Goal: Information Seeking & Learning: Learn about a topic

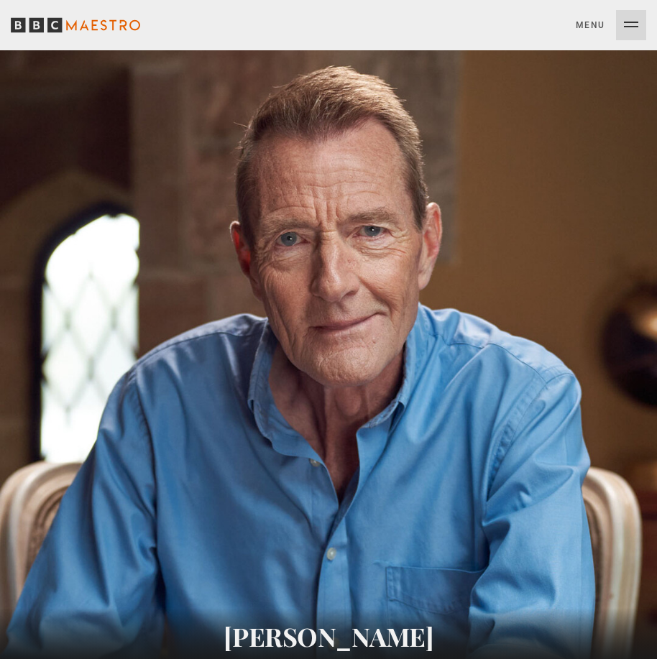
click at [636, 19] on button "Menu Close" at bounding box center [611, 25] width 70 height 30
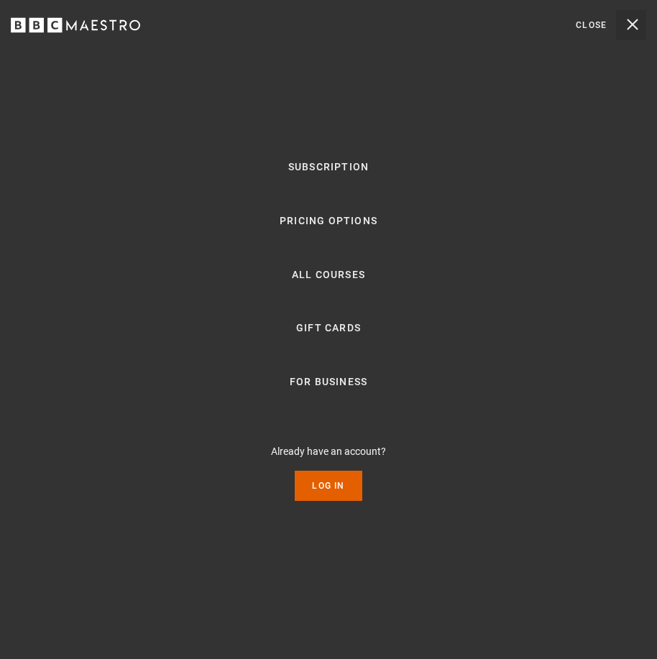
click at [633, 24] on button "Menu Close" at bounding box center [611, 25] width 70 height 30
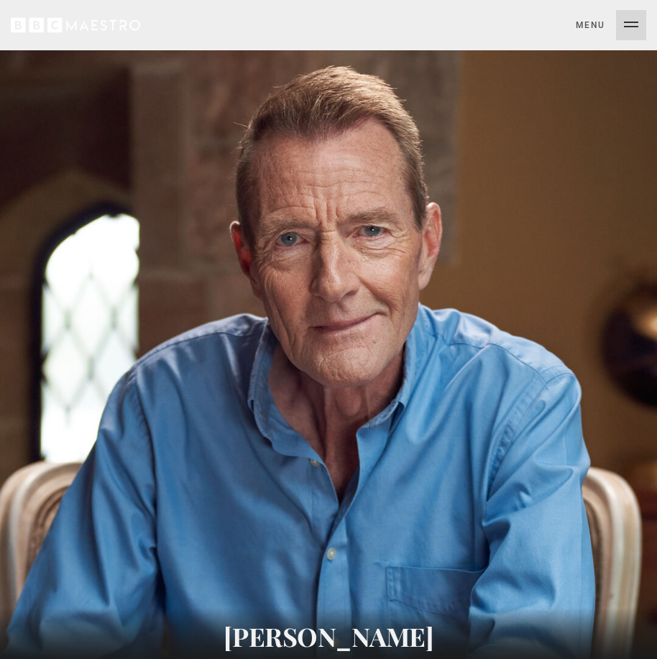
click at [633, 24] on button "Menu Close" at bounding box center [611, 25] width 70 height 30
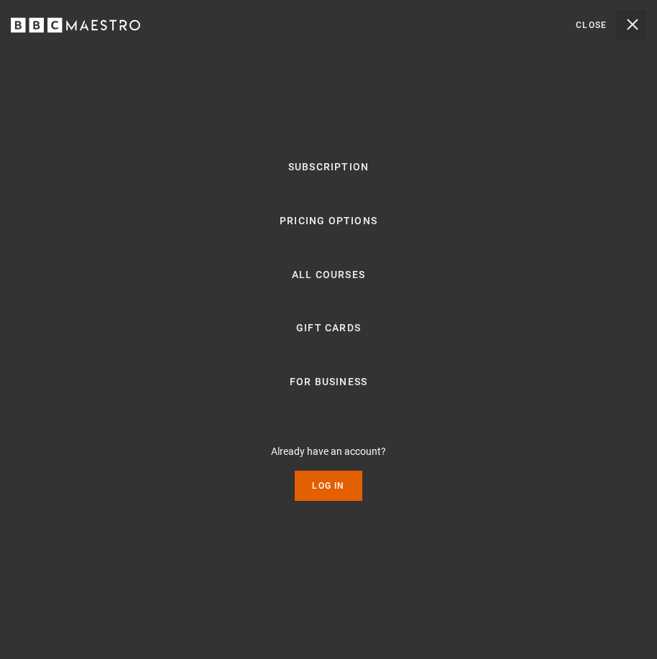
click at [633, 24] on button "Menu Close" at bounding box center [611, 25] width 70 height 30
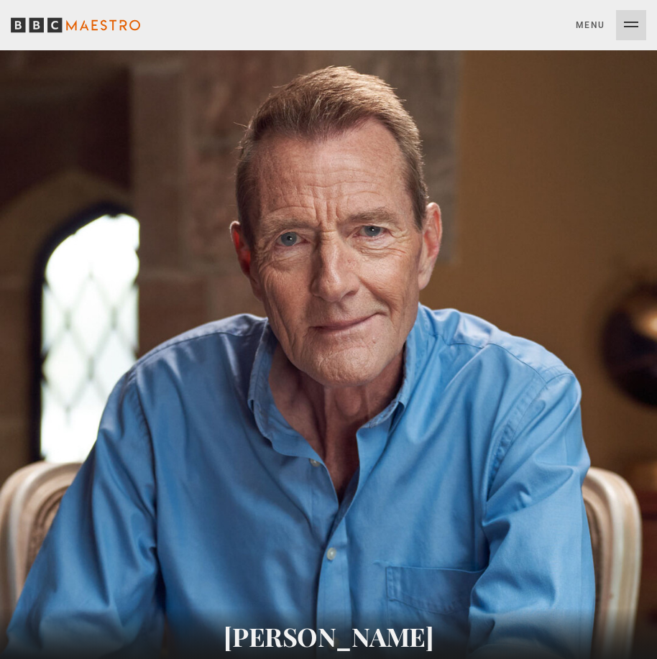
click at [625, 27] on button "Menu Close" at bounding box center [611, 25] width 70 height 30
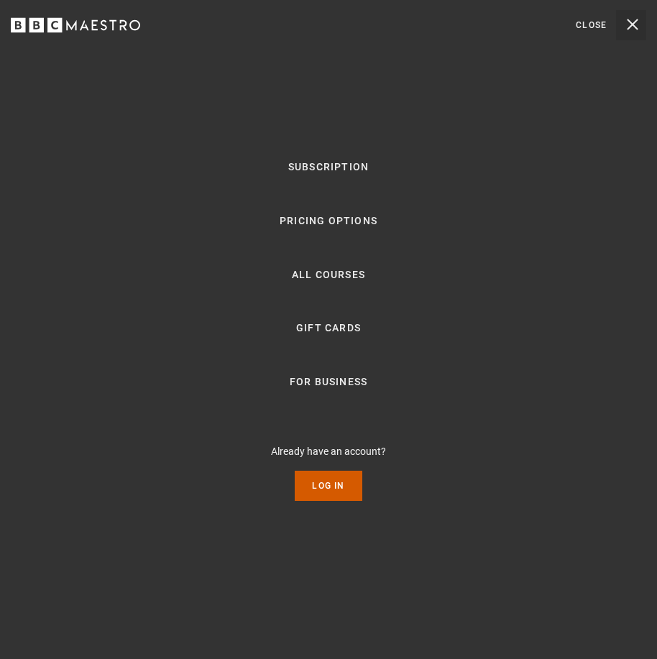
scroll to position [0, 162]
click at [333, 484] on link "Log In" at bounding box center [328, 486] width 67 height 30
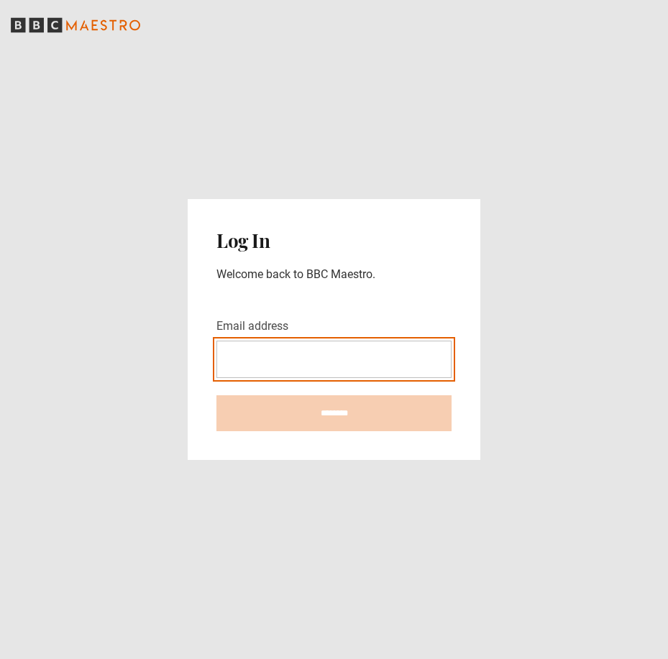
type input "**********"
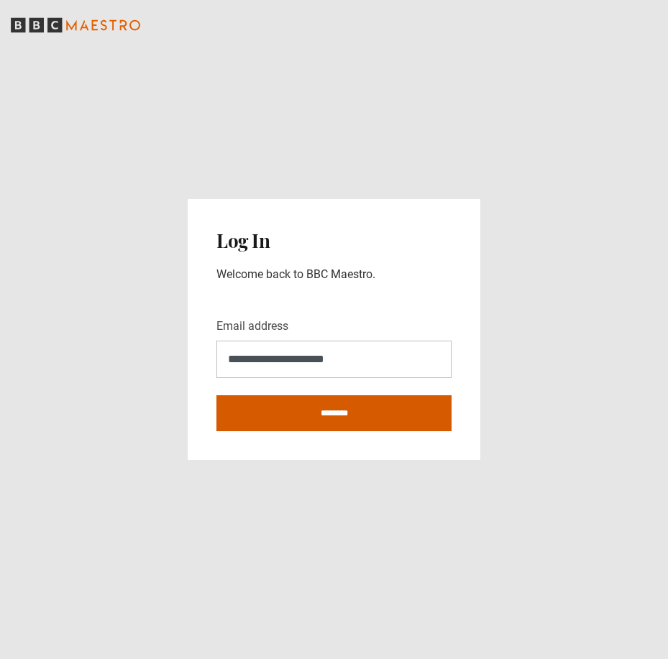
click at [335, 405] on input "********" at bounding box center [333, 413] width 235 height 36
type input "**********"
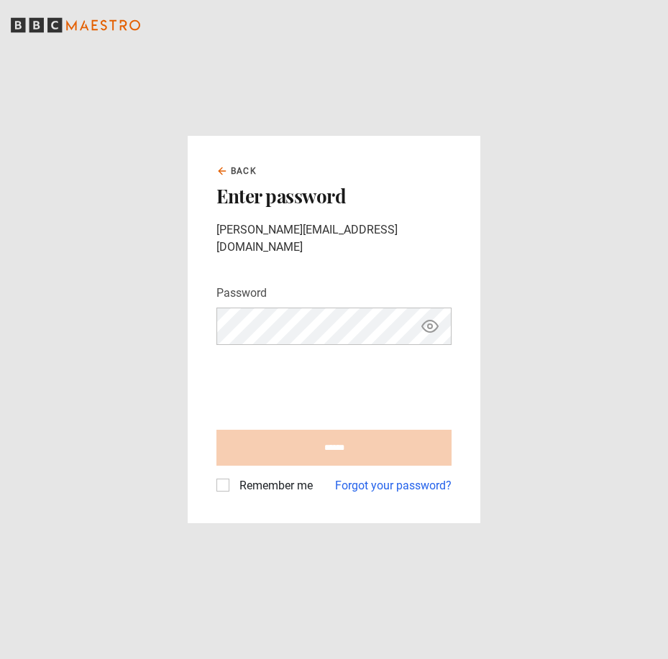
click at [258, 288] on label "Password" at bounding box center [241, 293] width 50 height 17
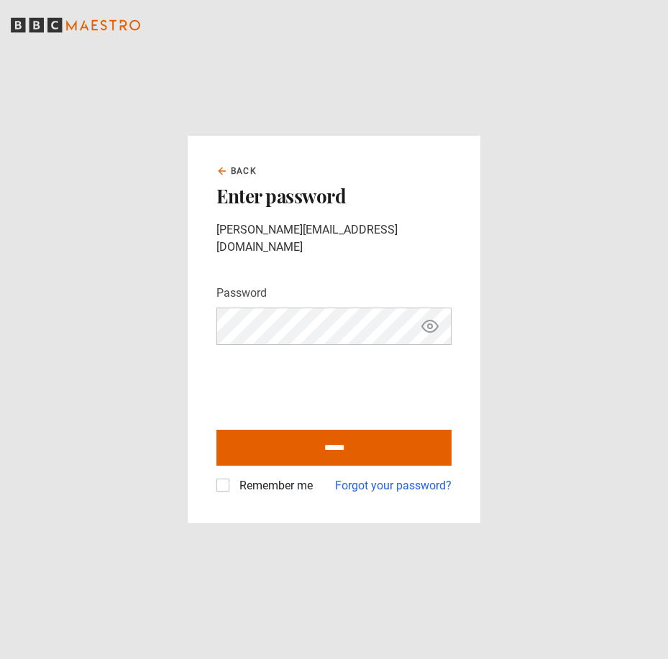
click at [430, 324] on icon "Show password" at bounding box center [430, 326] width 4 height 4
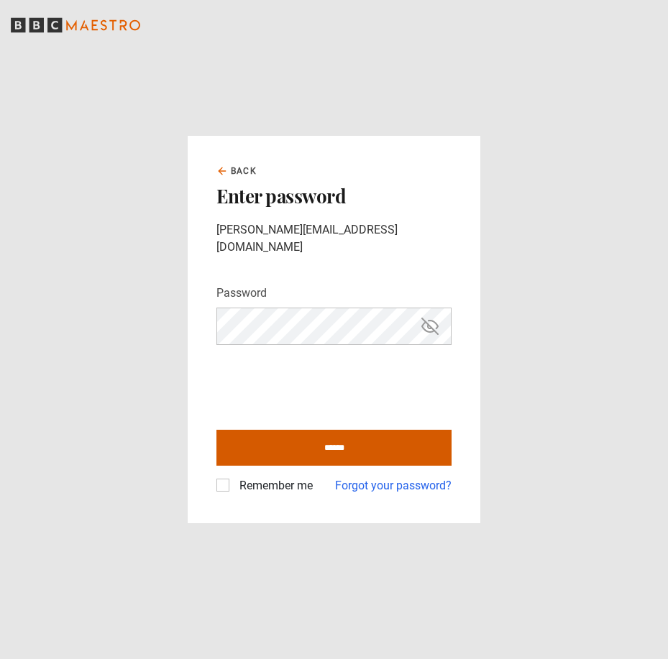
click at [303, 443] on input "******" at bounding box center [333, 448] width 235 height 36
click at [367, 443] on input "******" at bounding box center [333, 448] width 235 height 36
type input "**********"
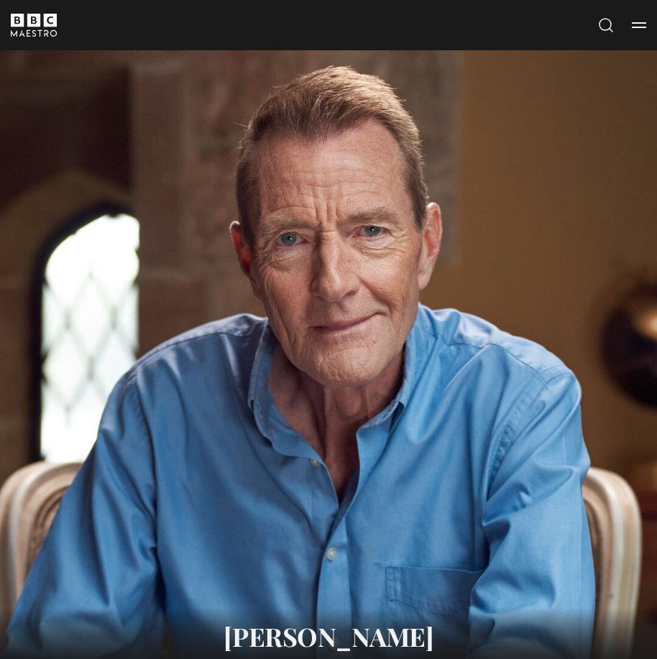
drag, startPoint x: 169, startPoint y: 354, endPoint x: 170, endPoint y: 361, distance: 7.3
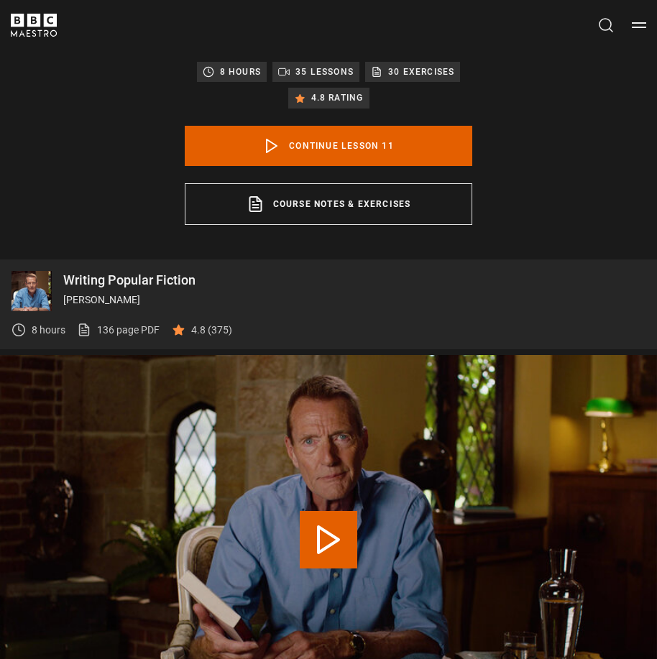
scroll to position [862, 0]
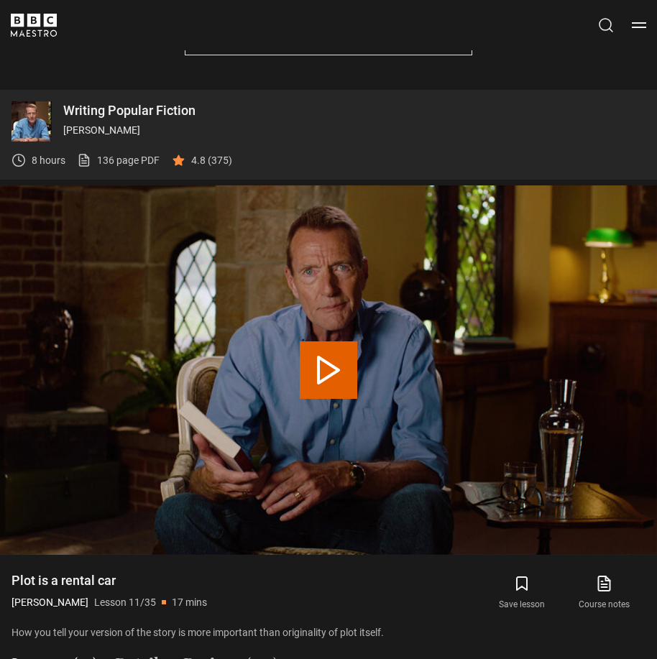
click at [50, 652] on button "Lessons (35)" at bounding box center [54, 667] width 86 height 30
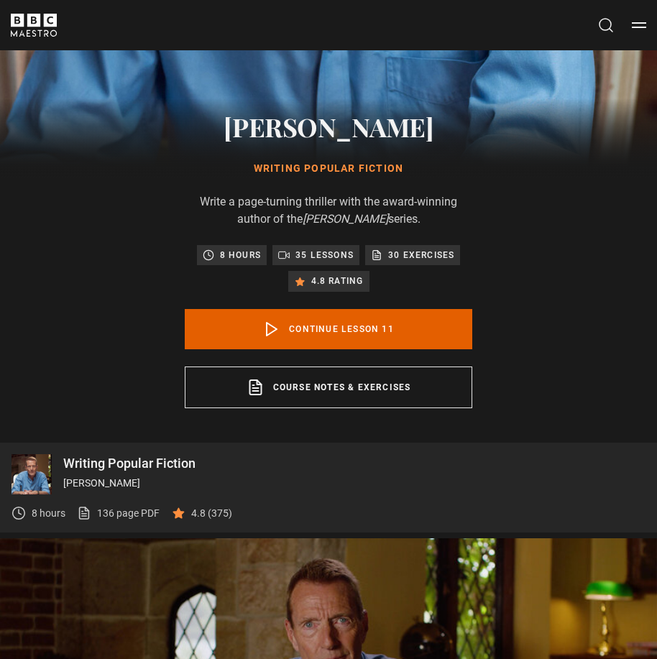
scroll to position [503, 0]
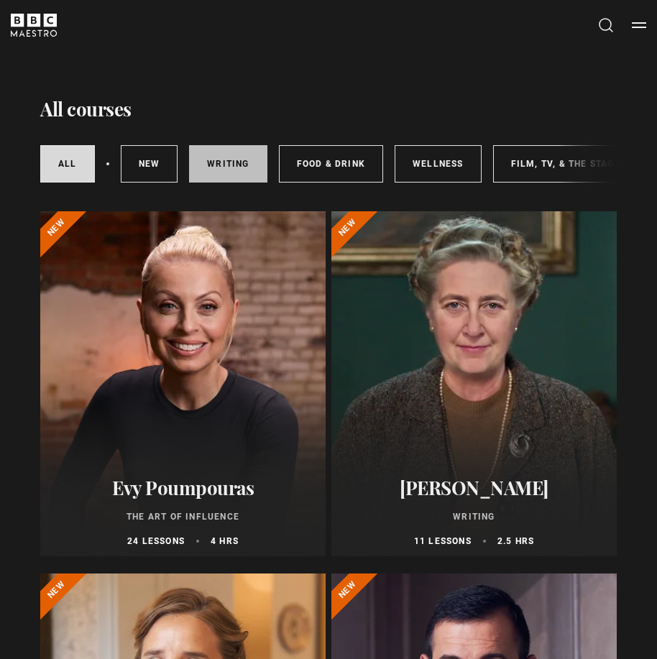
click at [226, 162] on link "Writing" at bounding box center [228, 163] width 78 height 37
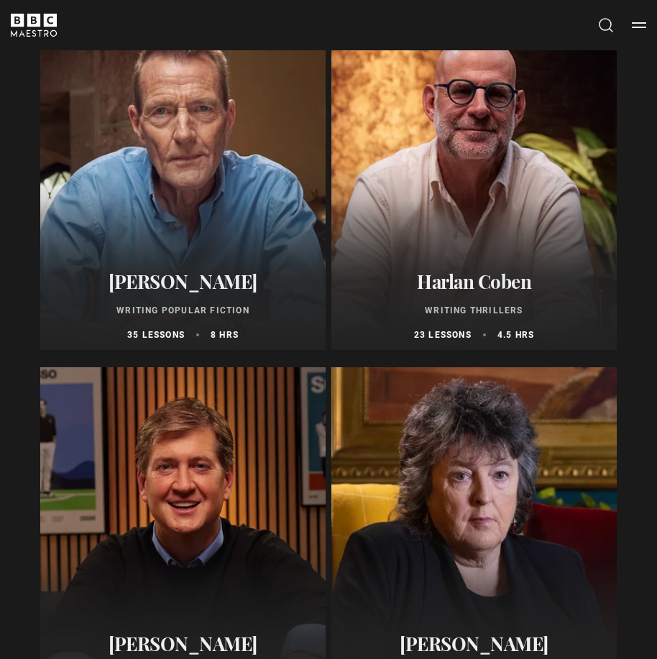
scroll to position [1293, 0]
click at [157, 261] on div at bounding box center [182, 176] width 285 height 345
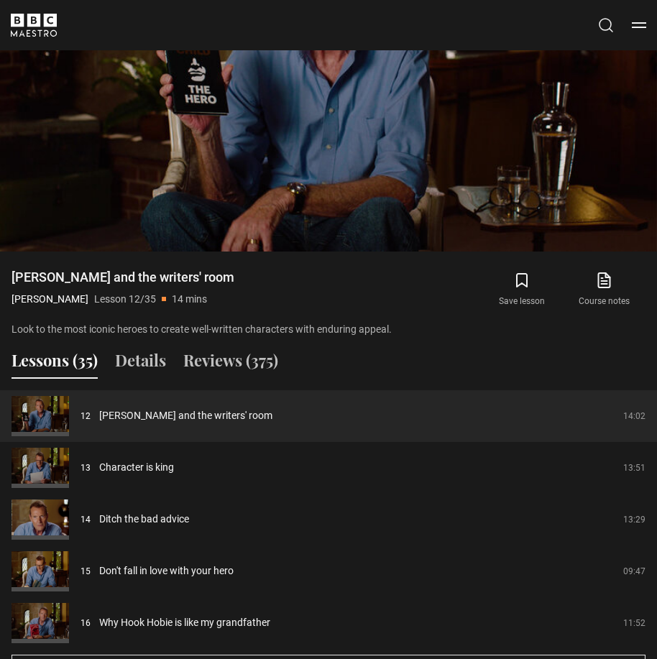
scroll to position [1169, 0]
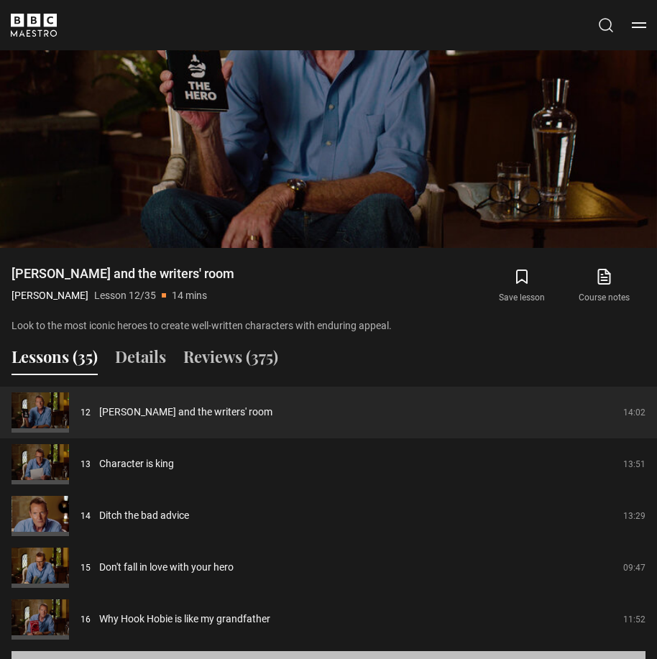
click at [301, 651] on button "Show all 35 lessons" at bounding box center [328, 669] width 634 height 37
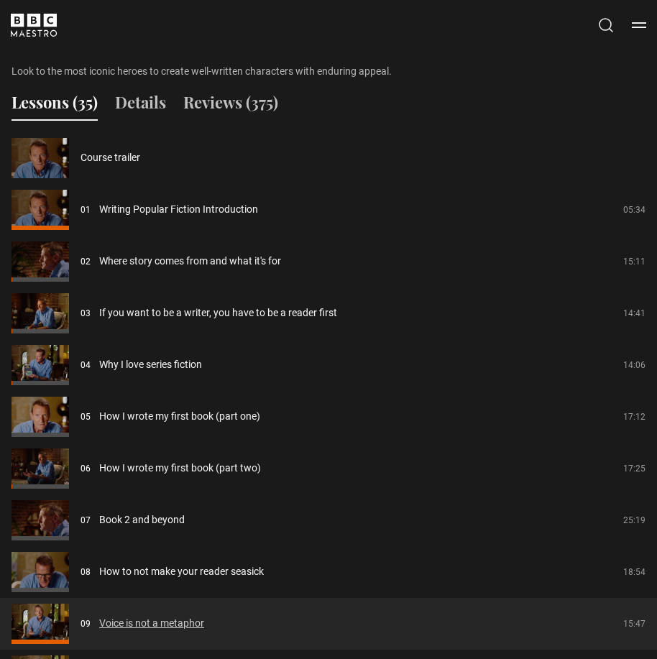
scroll to position [1456, 0]
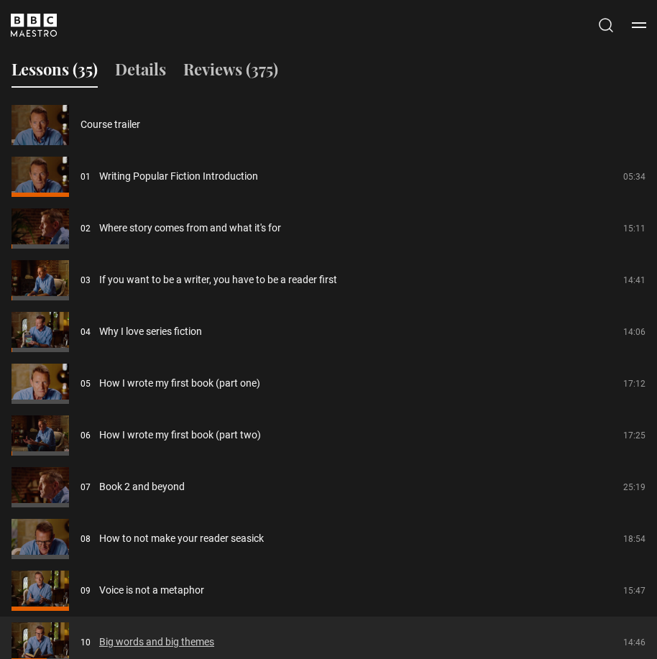
click at [164, 634] on link "Big words and big themes" at bounding box center [156, 641] width 115 height 15
click at [167, 634] on link "Big words and big themes" at bounding box center [156, 641] width 115 height 15
click at [99, 634] on link "Big words and big themes" at bounding box center [156, 641] width 115 height 15
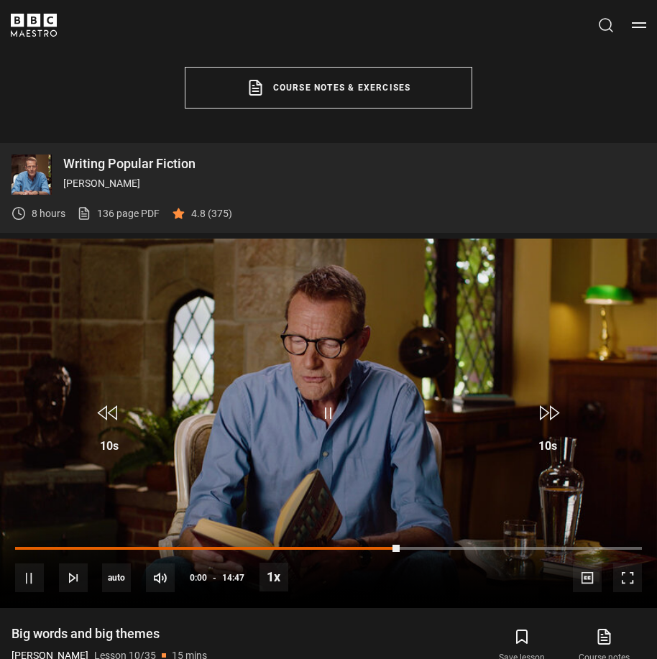
scroll to position [810, 0]
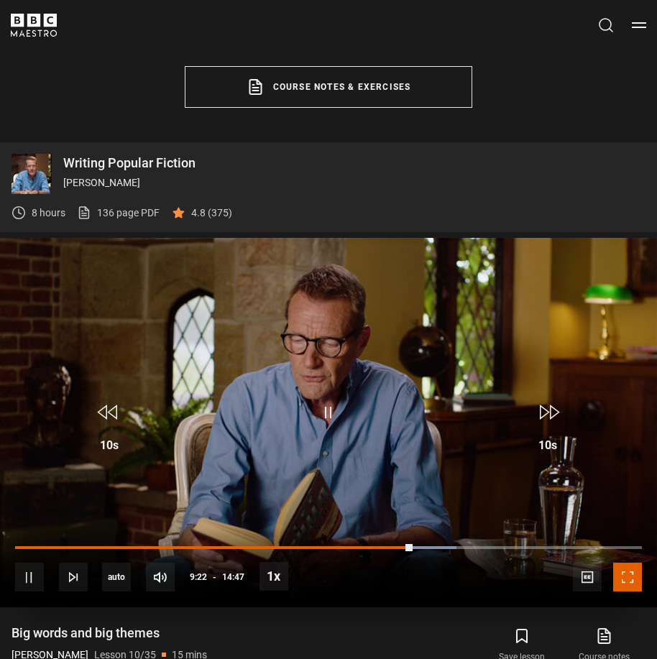
click at [629, 563] on span "Video Player" at bounding box center [627, 577] width 29 height 29
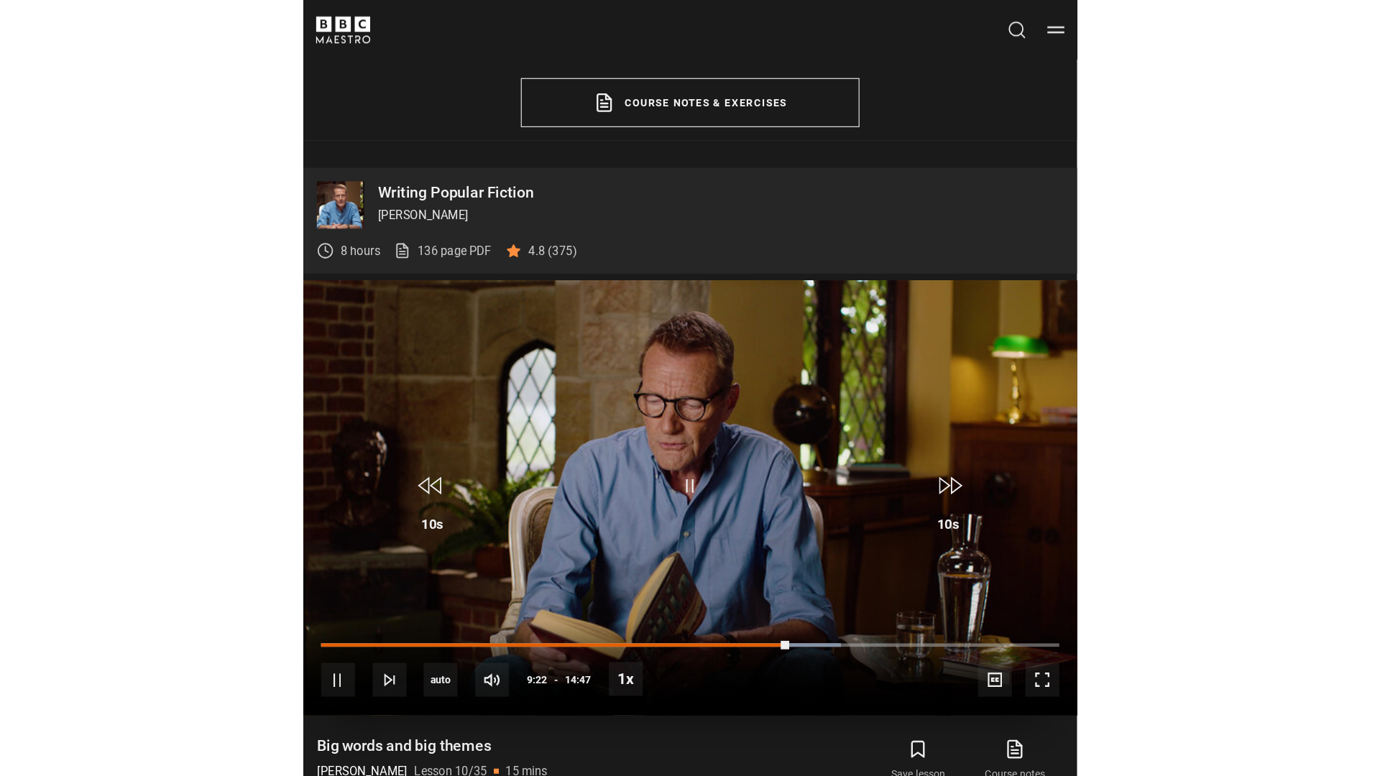
scroll to position [785, 0]
